Goal: Task Accomplishment & Management: Use online tool/utility

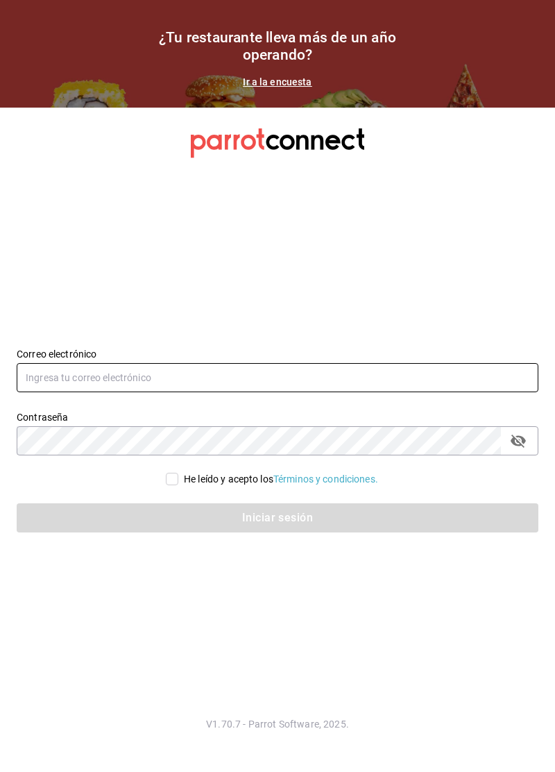
click at [422, 392] on input "text" at bounding box center [278, 377] width 522 height 29
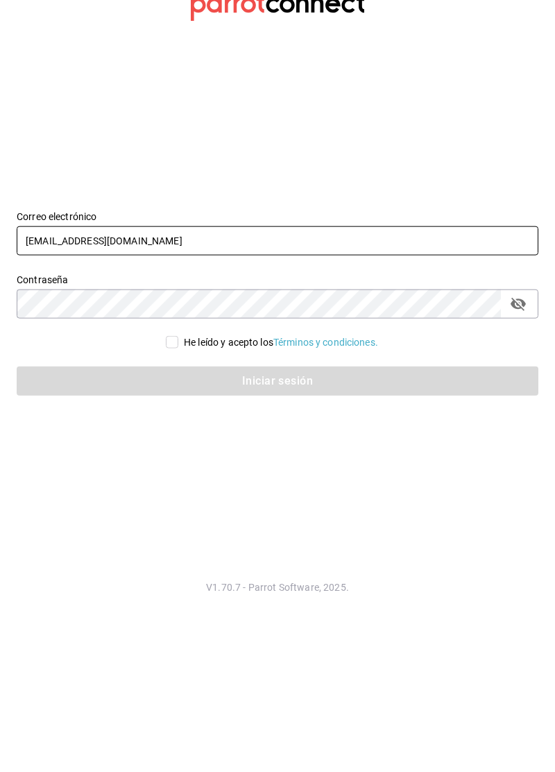
type input "[EMAIL_ADDRESS][DOMAIN_NAME]"
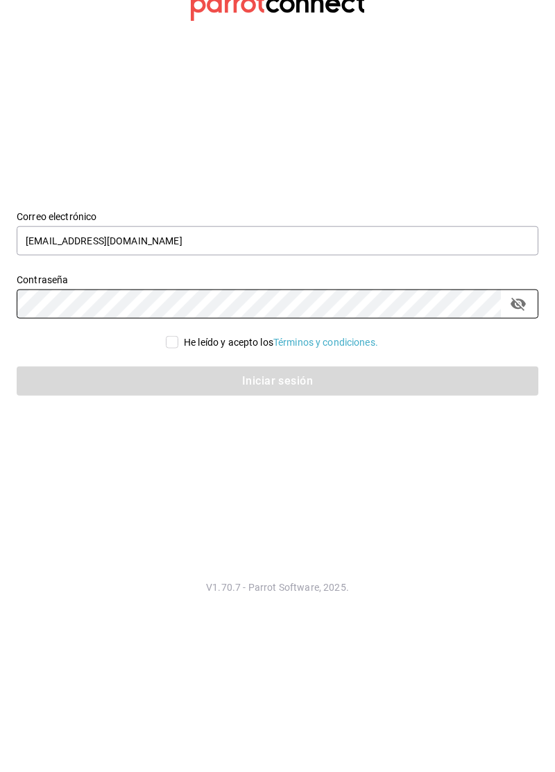
click at [519, 449] on icon "passwordField" at bounding box center [518, 440] width 17 height 17
click at [166, 485] on input "He leído y acepto los Términos y condiciones." at bounding box center [172, 479] width 12 height 12
checkbox input "true"
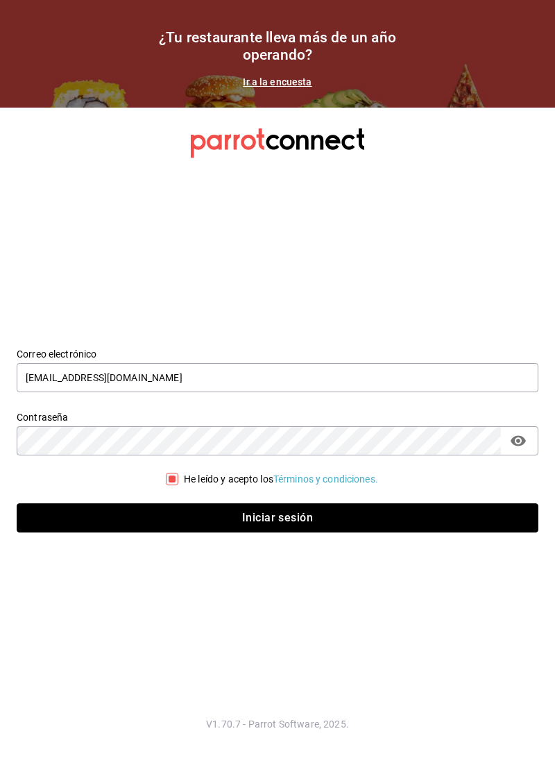
click at [428, 532] on button "Iniciar sesión" at bounding box center [278, 517] width 522 height 29
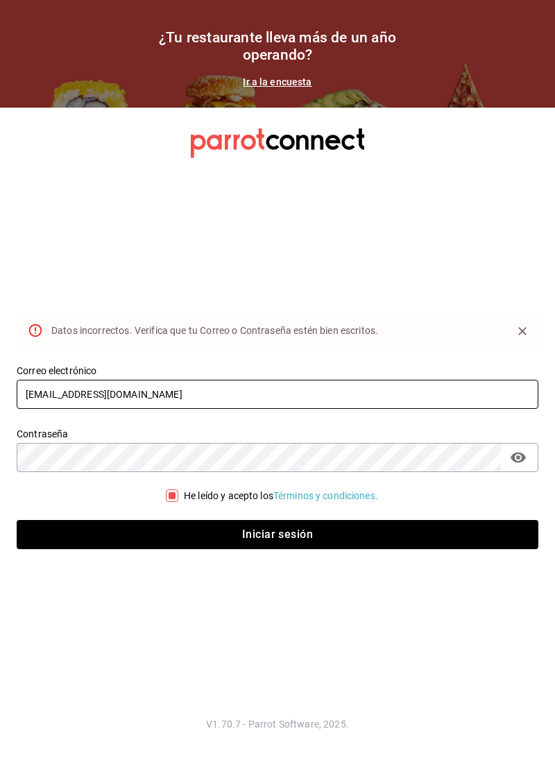
click at [28, 409] on input "[EMAIL_ADDRESS][DOMAIN_NAME]" at bounding box center [278, 394] width 522 height 29
click at [34, 409] on input "[EMAIL_ADDRESS][DOMAIN_NAME]" at bounding box center [278, 394] width 522 height 29
click at [28, 409] on input "[EMAIL_ADDRESS][DOMAIN_NAME]" at bounding box center [278, 394] width 522 height 29
click at [44, 409] on input "[EMAIL_ADDRESS][DOMAIN_NAME]" at bounding box center [278, 394] width 522 height 29
click at [39, 409] on input "[EMAIL_ADDRESS][DOMAIN_NAME]" at bounding box center [278, 394] width 522 height 29
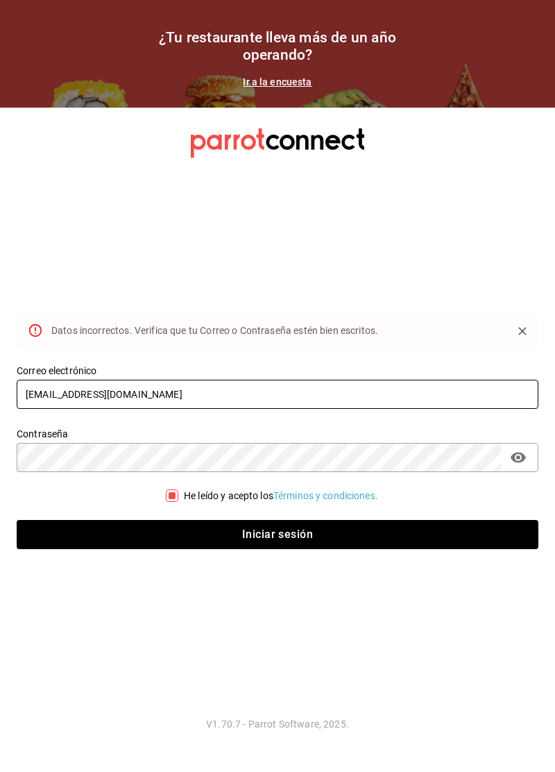
click at [49, 409] on input "[EMAIL_ADDRESS][DOMAIN_NAME]" at bounding box center [278, 394] width 522 height 29
click at [58, 409] on input "[EMAIL_ADDRESS][DOMAIN_NAME]" at bounding box center [278, 394] width 522 height 29
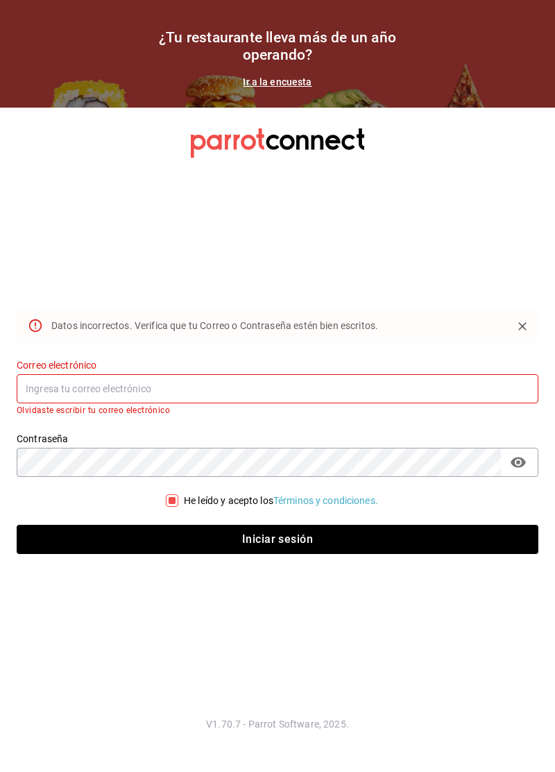
paste input "[EMAIL_ADDRESS][DOMAIN_NAME]"
type input "[EMAIL_ADDRESS][DOMAIN_NAME]"
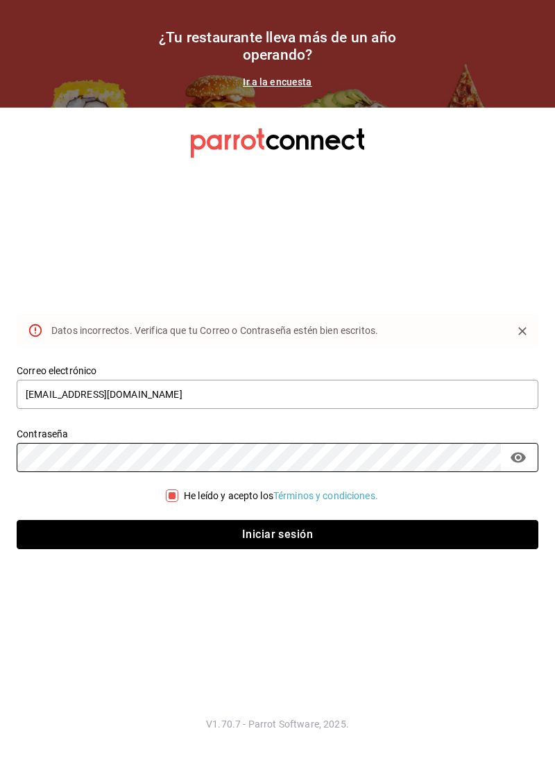
click at [411, 549] on button "Iniciar sesión" at bounding box center [278, 534] width 522 height 29
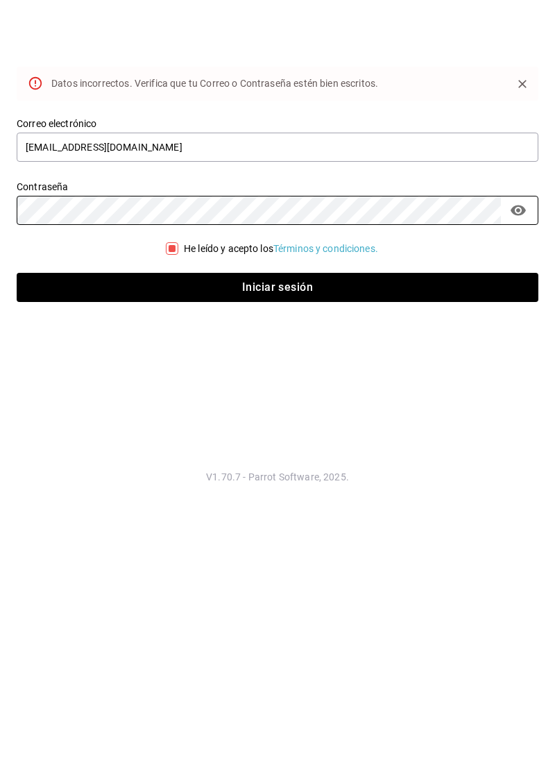
click at [446, 684] on section "Datos incorrectos. Verifica que tu Correo o Contraseña estén bien escritos. Cor…" at bounding box center [277, 440] width 555 height 664
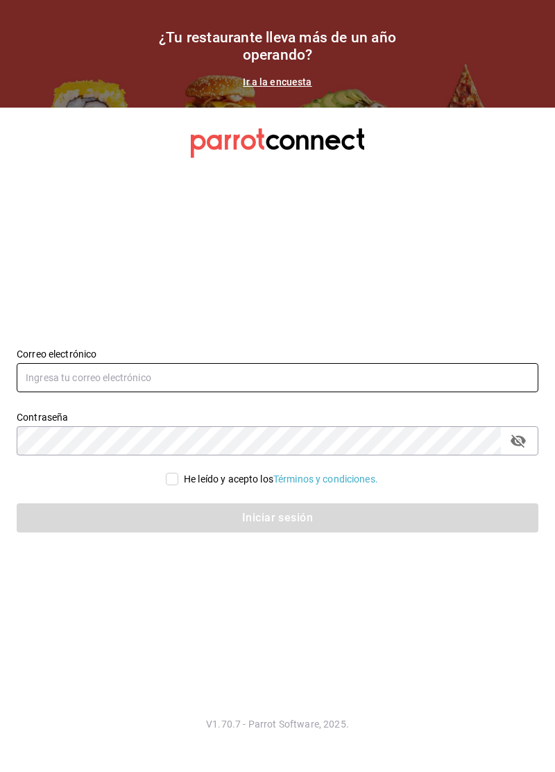
click at [350, 392] on input "text" at bounding box center [278, 377] width 522 height 29
paste input "[EMAIL_ADDRESS][DOMAIN_NAME]"
type input "[EMAIL_ADDRESS][DOMAIN_NAME]"
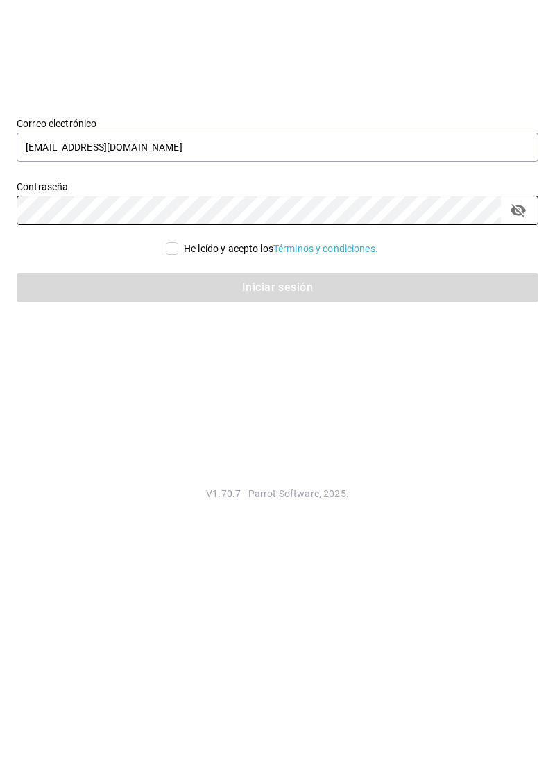
click at [519, 453] on button "passwordField" at bounding box center [519, 441] width 24 height 24
click at [171, 485] on input "He leído y acepto los Términos y condiciones." at bounding box center [172, 479] width 12 height 12
checkbox input "true"
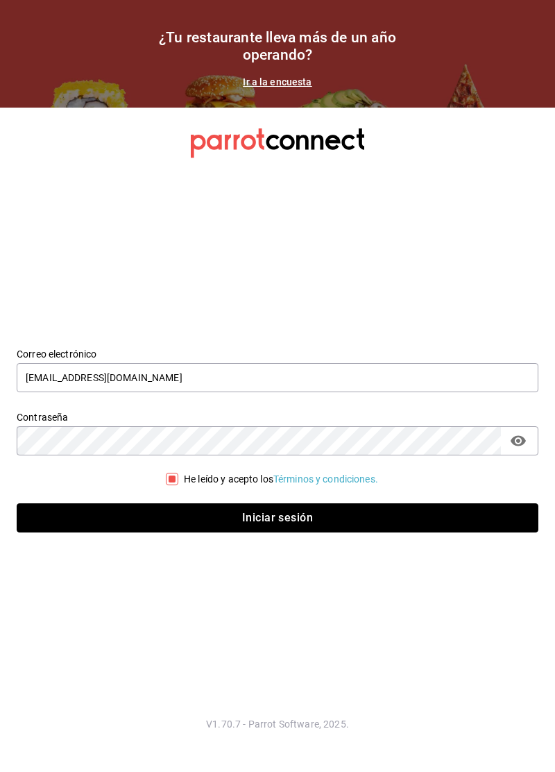
click at [385, 532] on button "Iniciar sesión" at bounding box center [278, 517] width 522 height 29
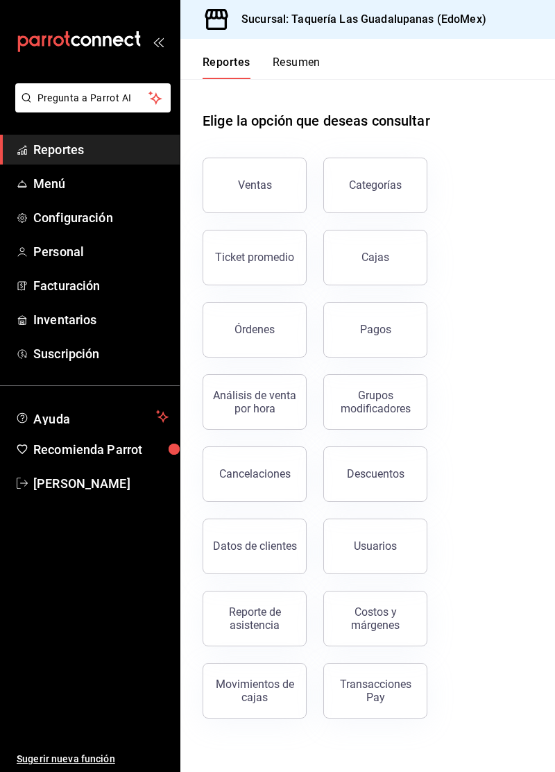
click at [59, 188] on span "Menú" at bounding box center [100, 183] width 135 height 19
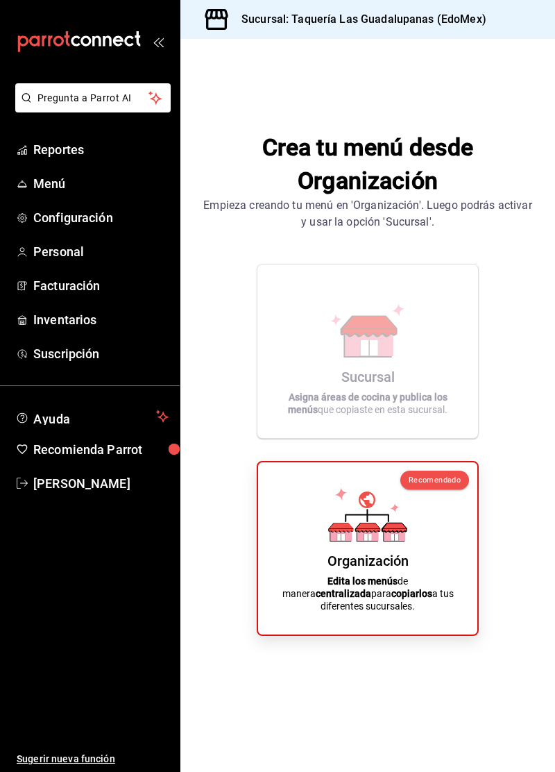
click at [405, 541] on icon at bounding box center [367, 514] width 79 height 54
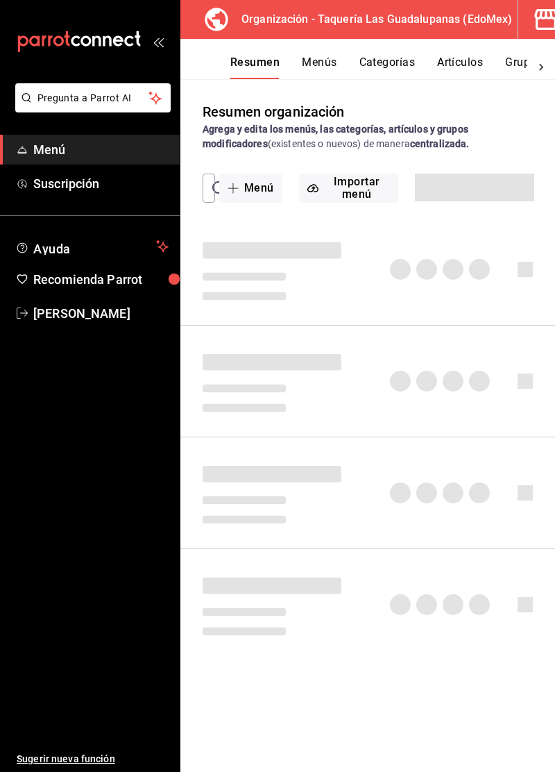
click at [532, 23] on icon "button" at bounding box center [546, 20] width 28 height 28
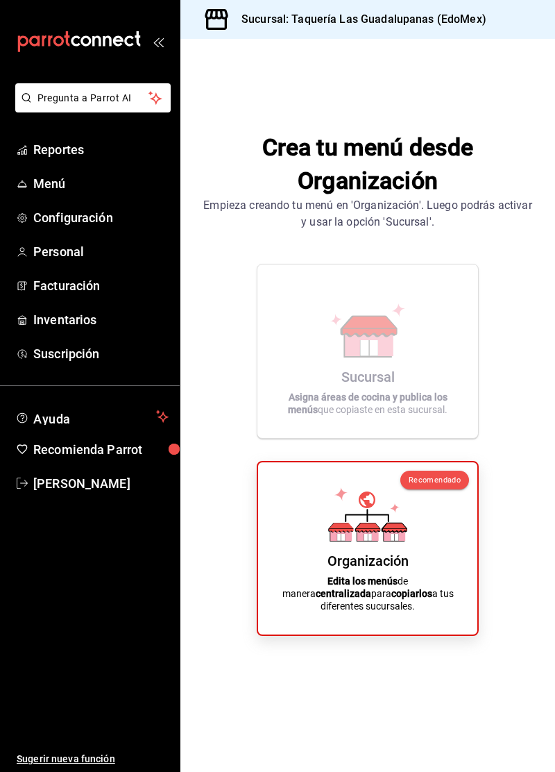
click at [397, 541] on icon at bounding box center [367, 514] width 79 height 54
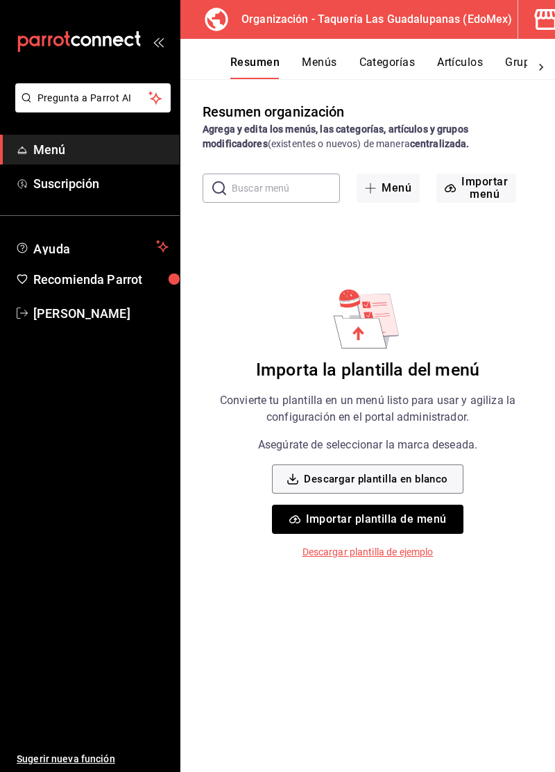
scroll to position [67, 0]
click at [419, 545] on p "Descargar plantilla de ejemplo" at bounding box center [368, 552] width 131 height 15
